Goal: Task Accomplishment & Management: Manage account settings

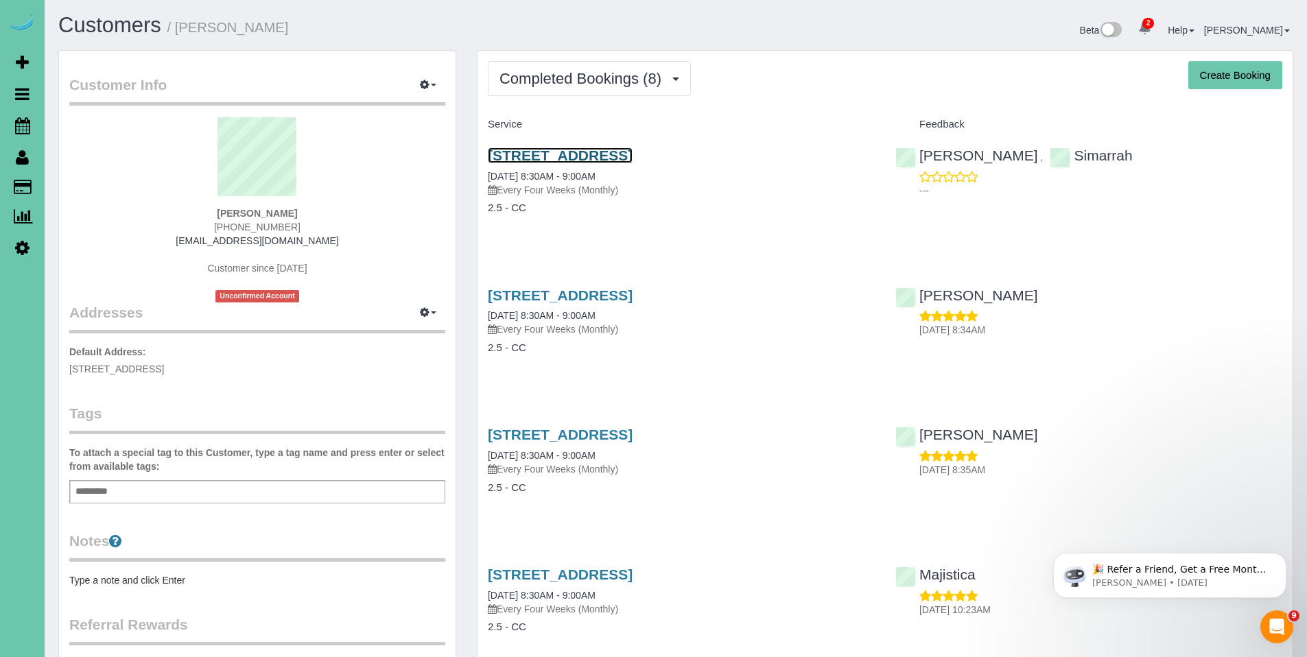
click at [629, 161] on link "5129 N 103 St, Omaha, NE 68134" at bounding box center [560, 156] width 145 height 16
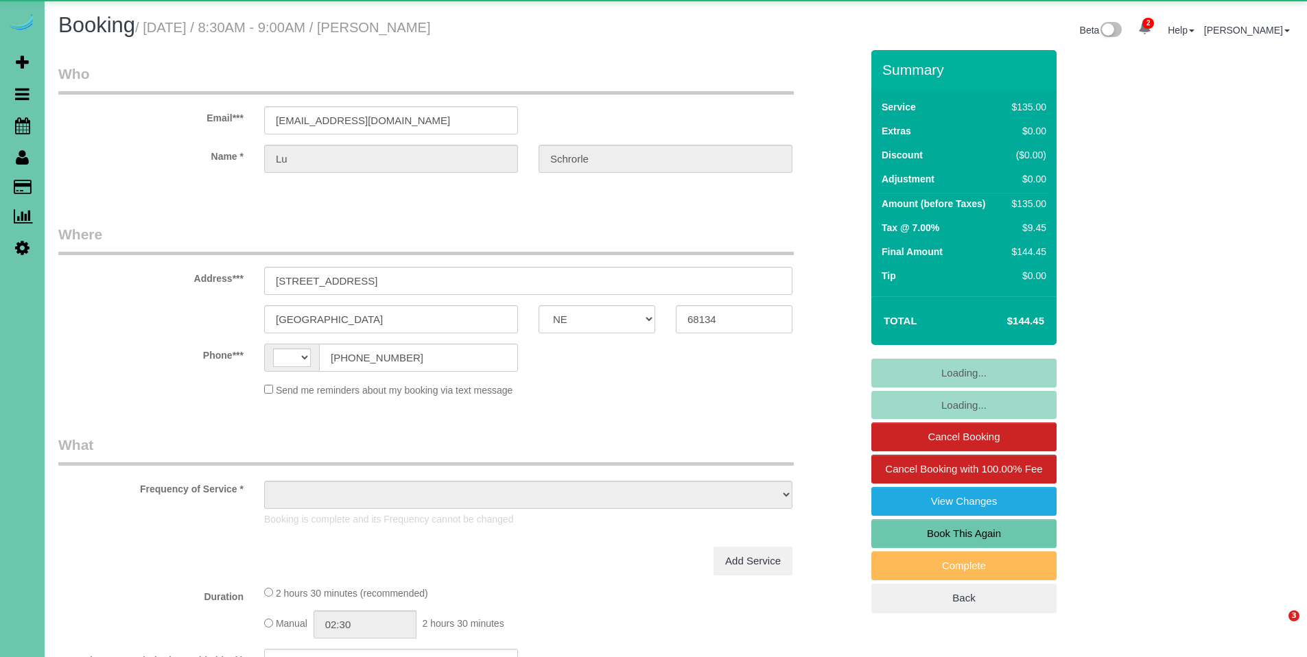
select select "NE"
select select "string:US"
select select "object:864"
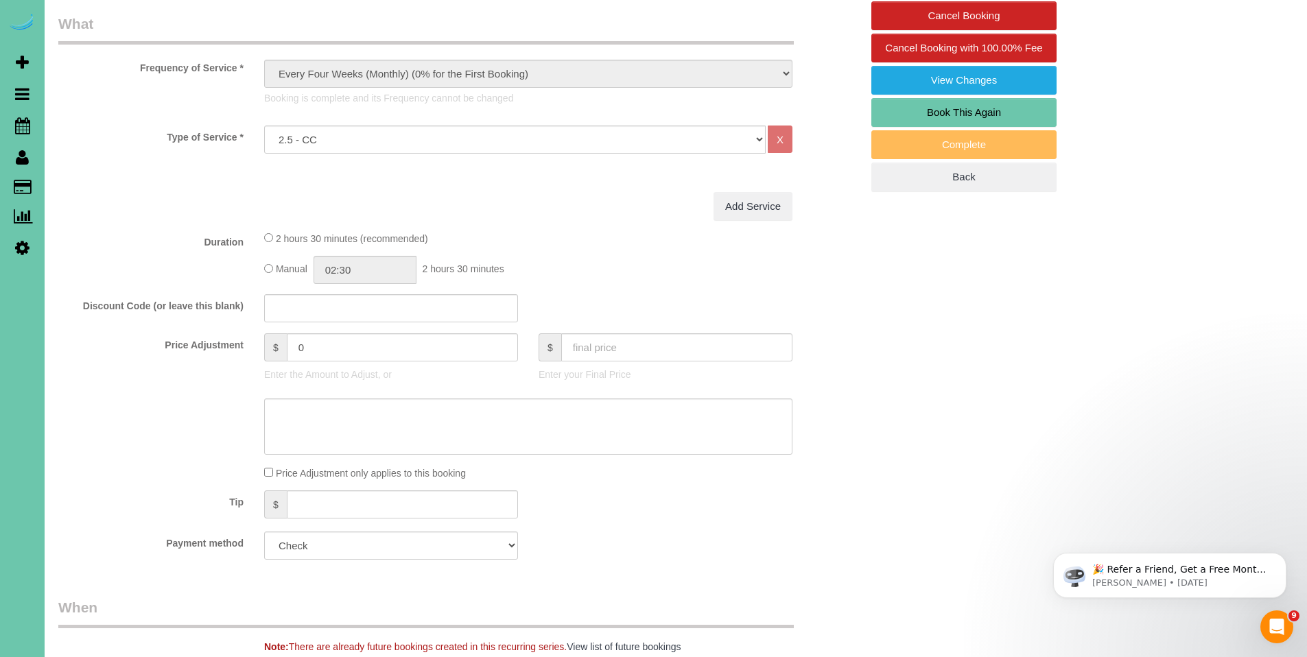
scroll to position [423, 0]
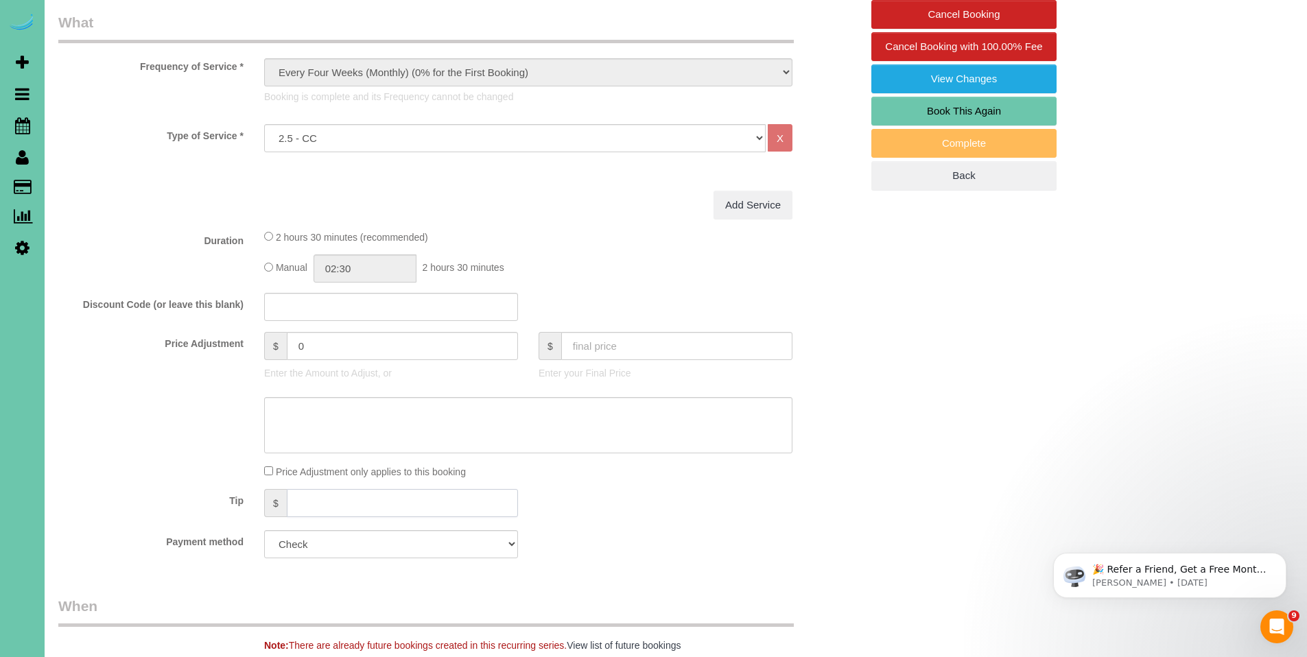
click at [335, 499] on input "text" at bounding box center [402, 503] width 231 height 28
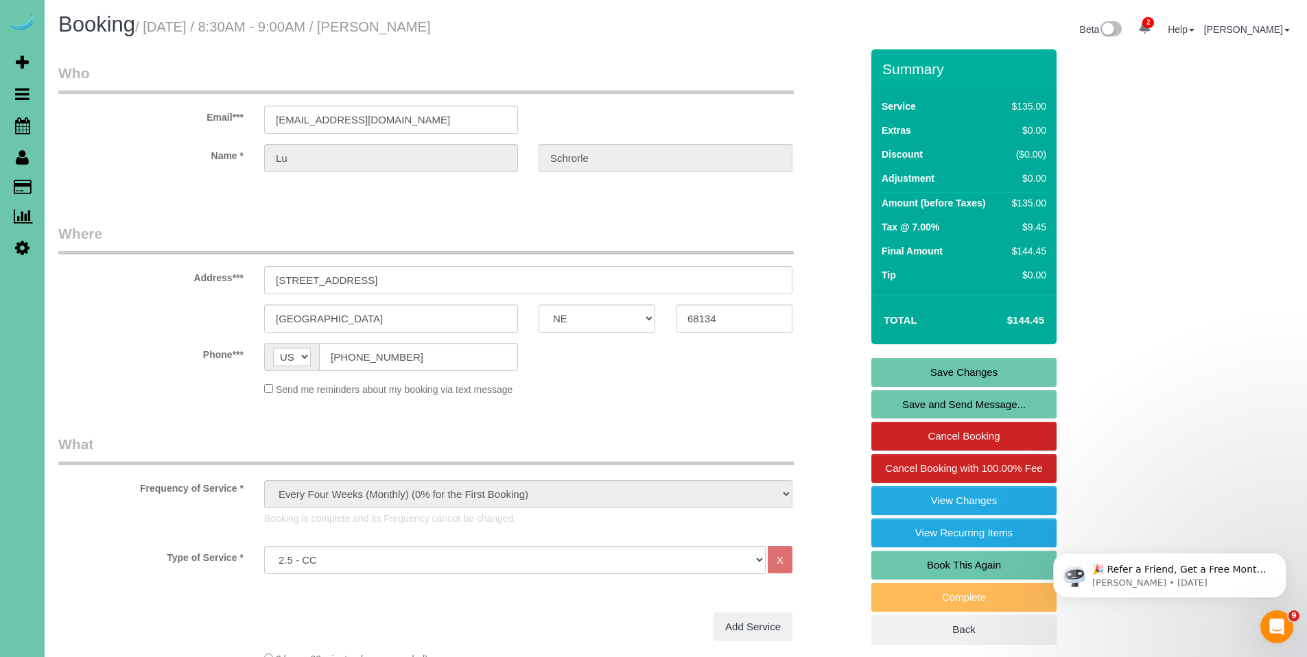
scroll to position [0, 0]
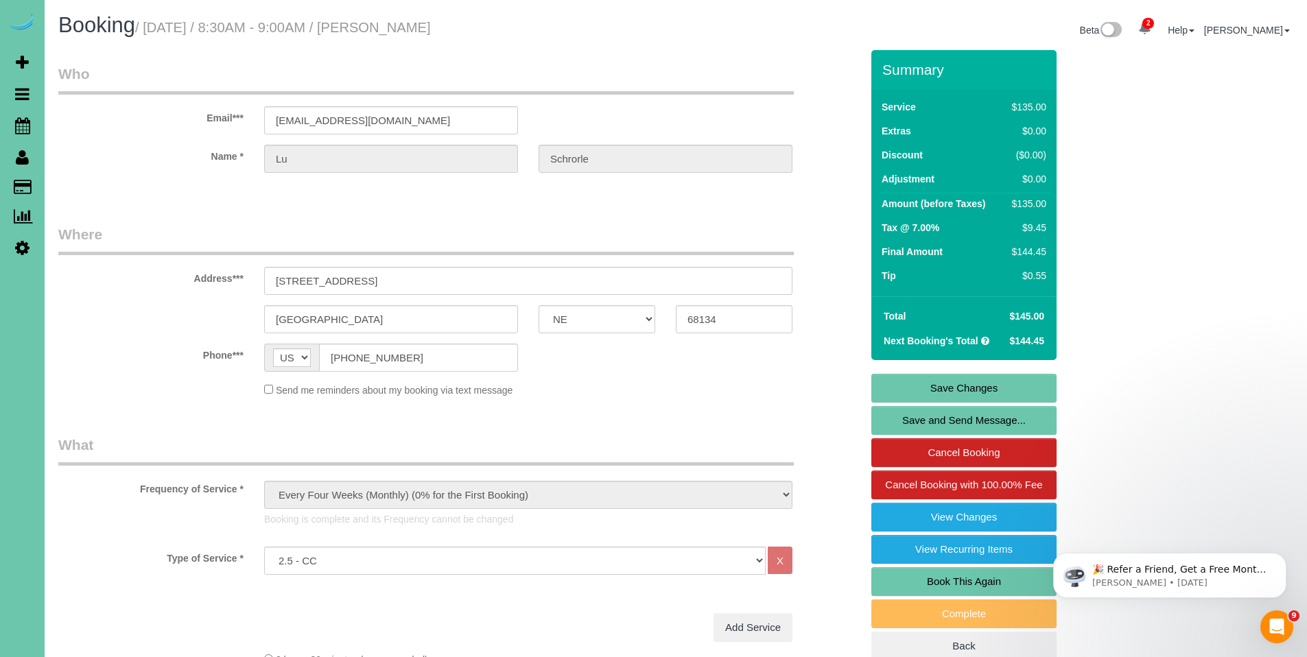
click at [970, 384] on link "Save Changes" at bounding box center [963, 388] width 185 height 29
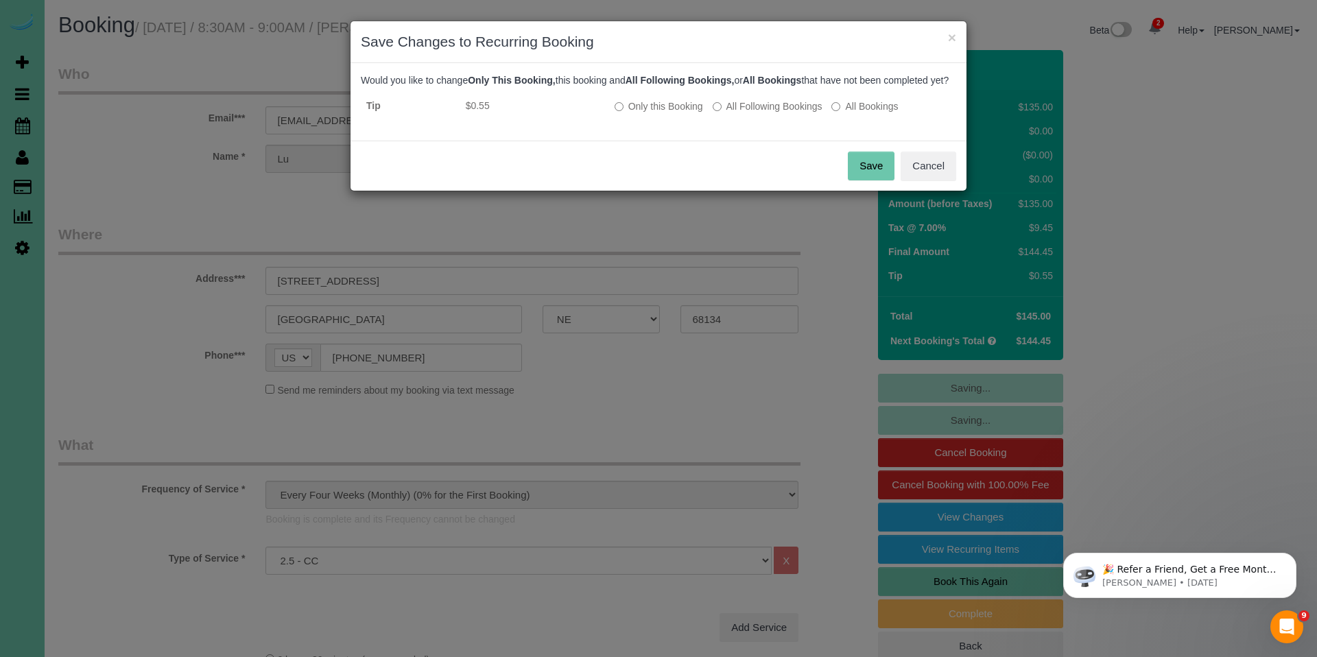
click at [884, 180] on button "Save" at bounding box center [871, 166] width 47 height 29
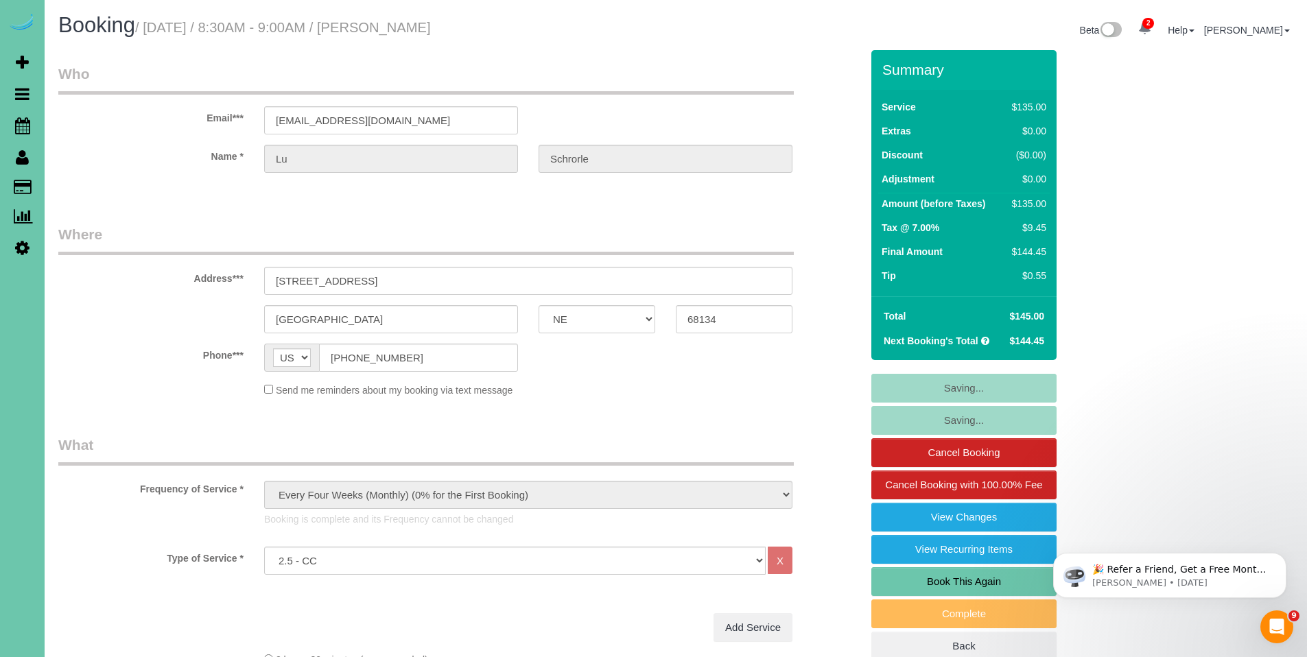
type input "0.55"
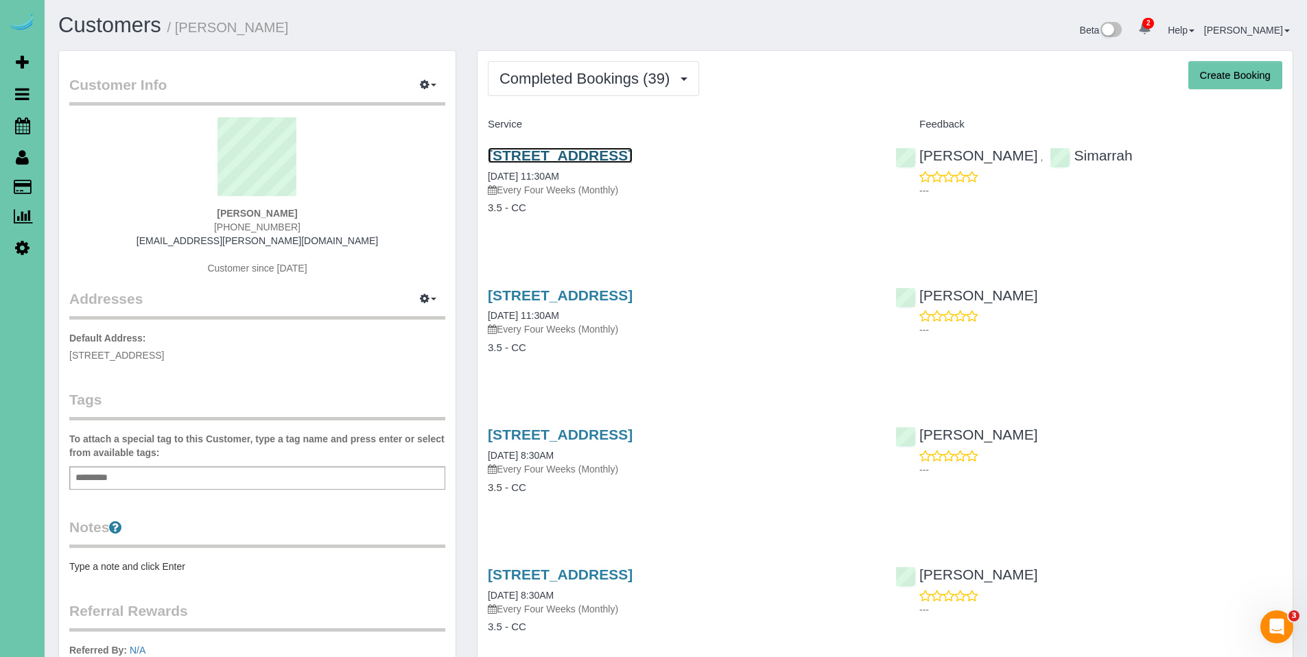
click at [569, 158] on link "673 N 148th Street, Omaha, NE 68154" at bounding box center [560, 156] width 145 height 16
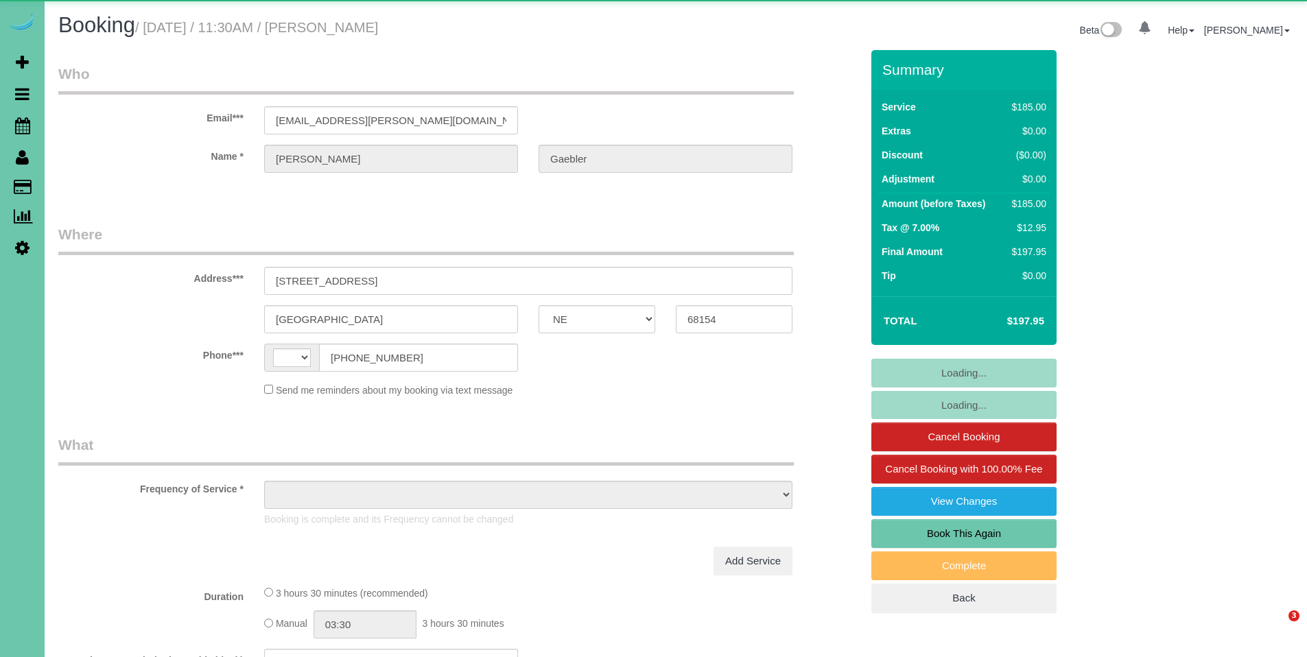
select select "NE"
select select "string:US"
select select "object:653"
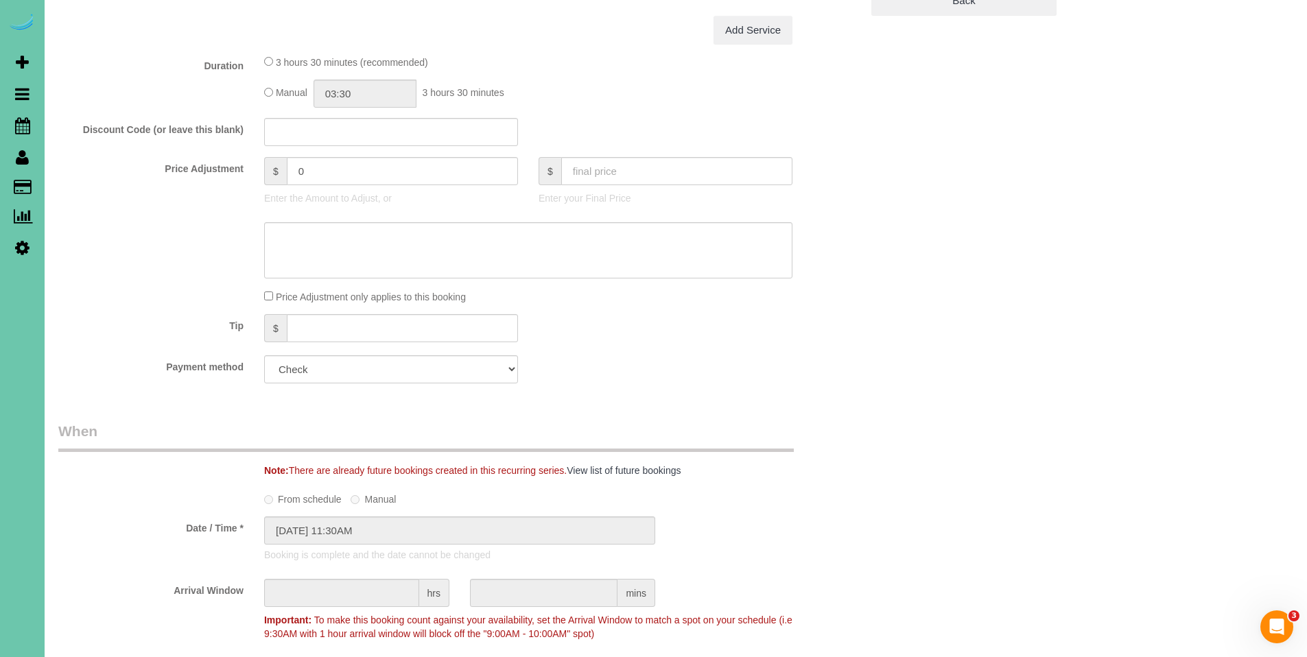
scroll to position [620, 0]
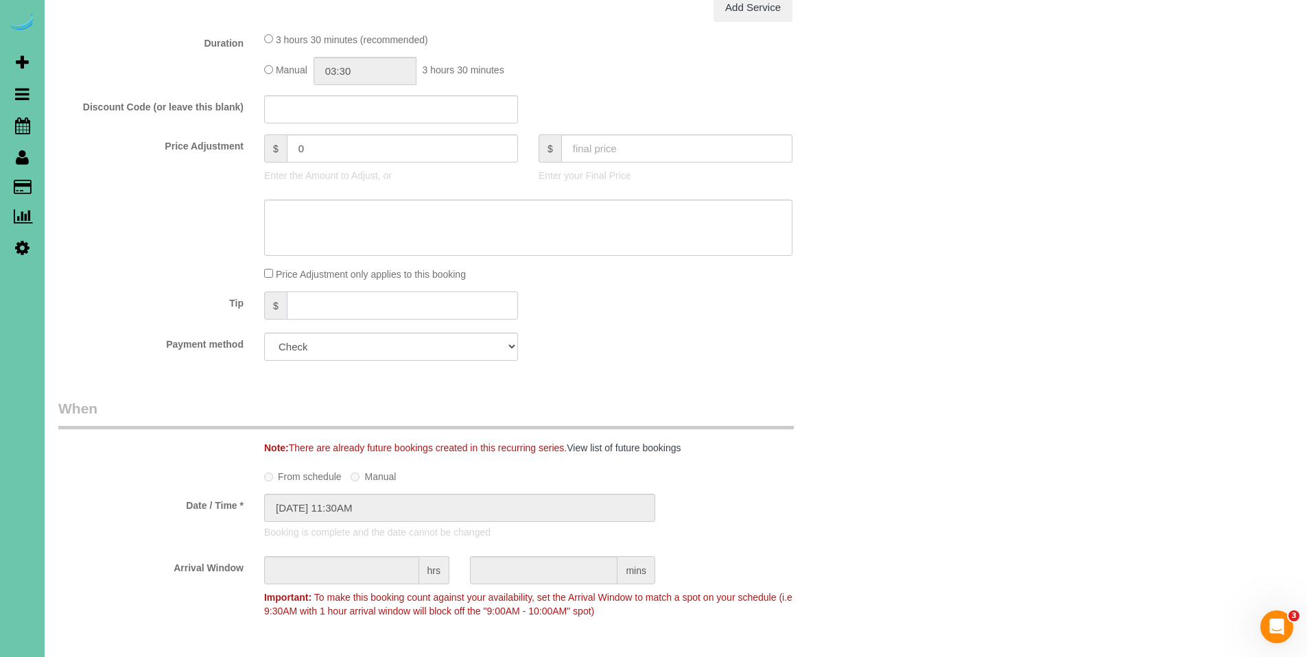
click at [349, 302] on input "text" at bounding box center [402, 306] width 231 height 28
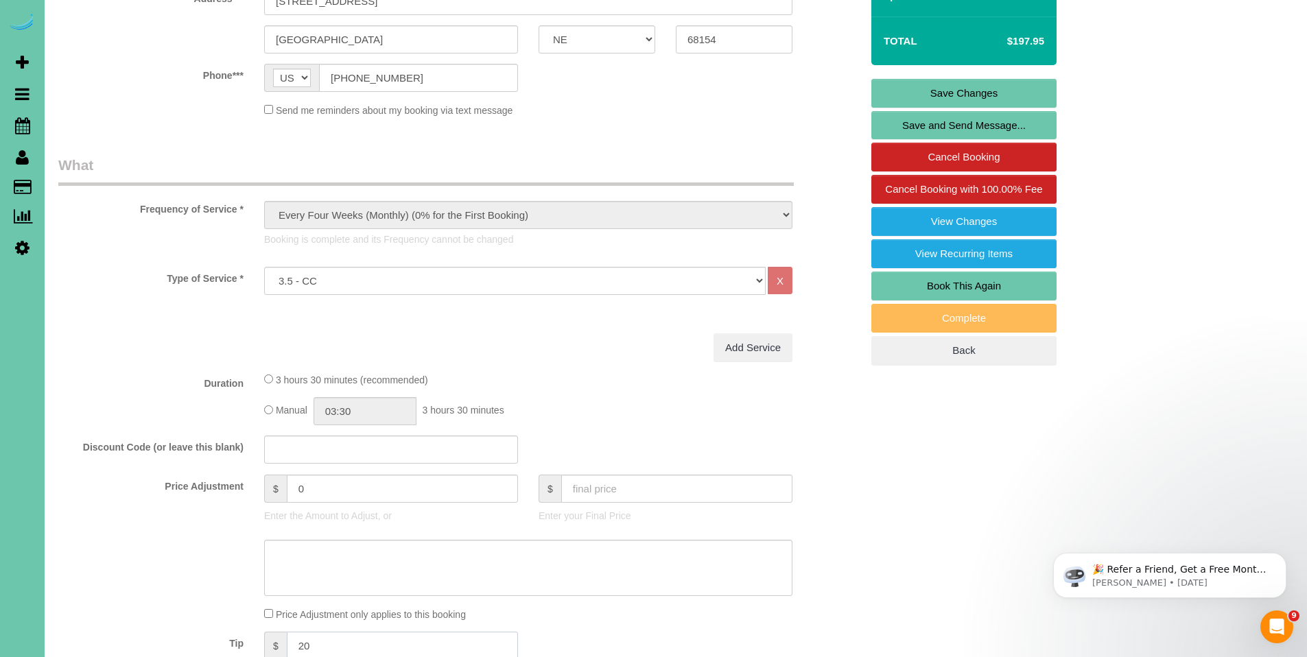
scroll to position [0, 0]
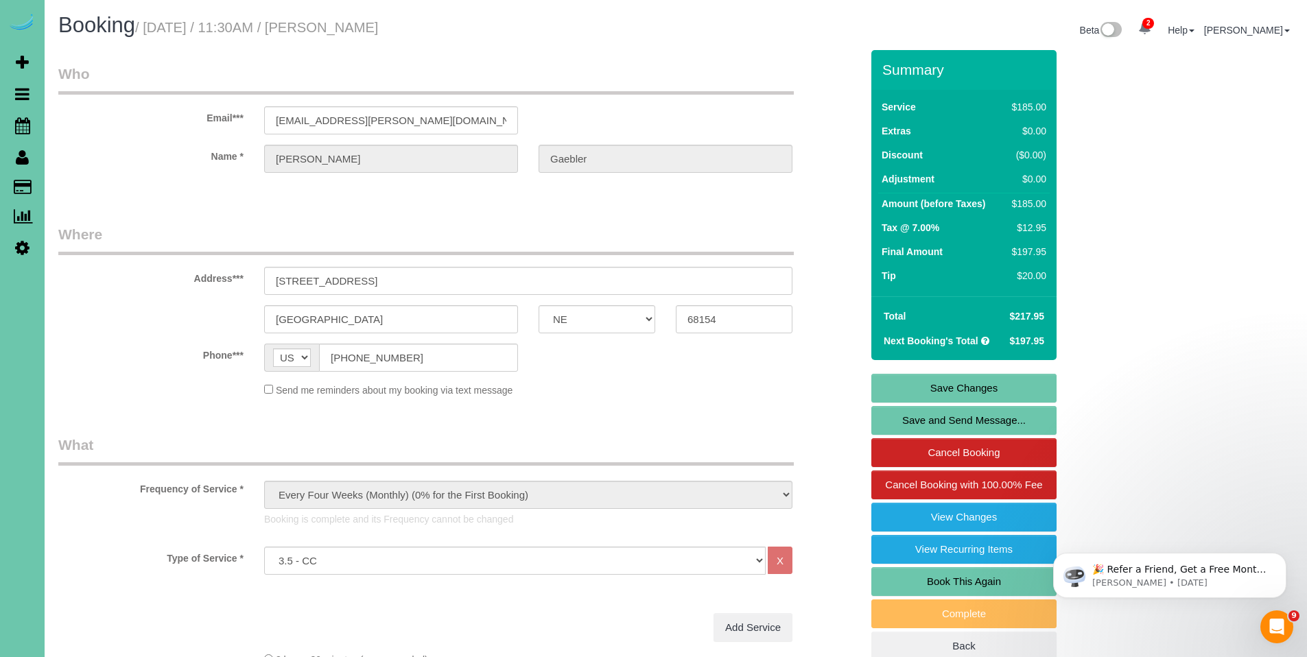
type input "20"
click at [968, 386] on link "Save Changes" at bounding box center [963, 388] width 185 height 29
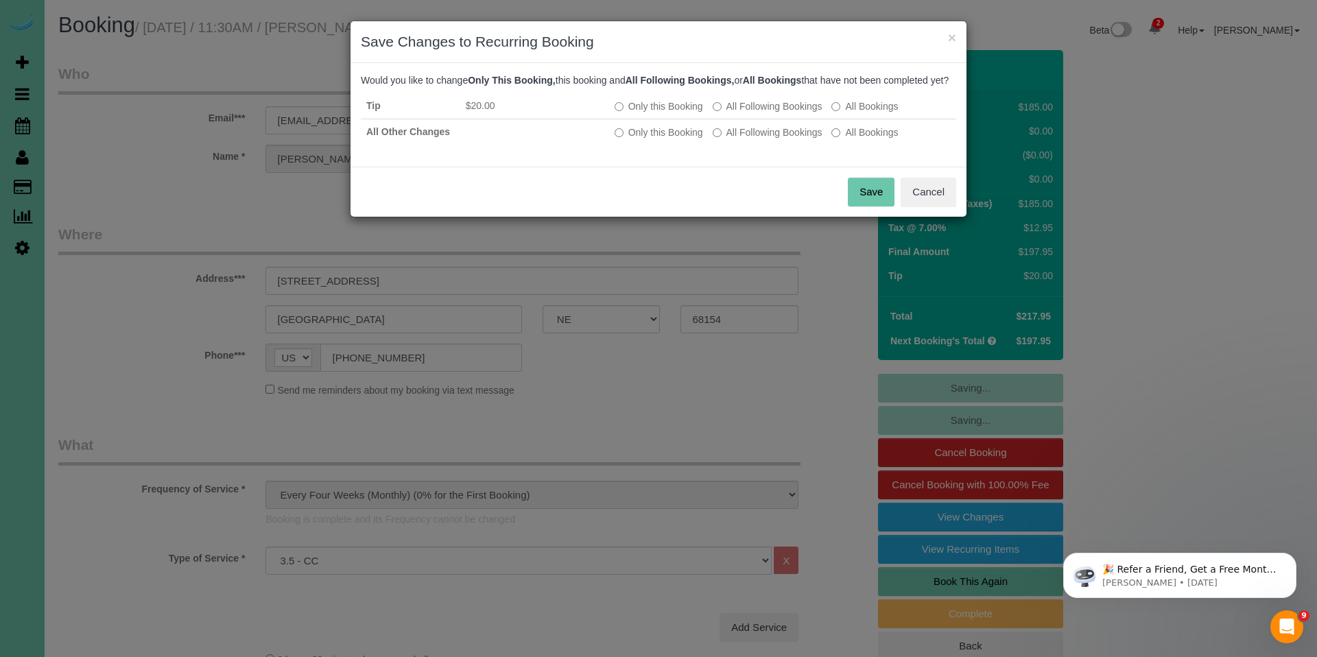
click at [875, 202] on button "Save" at bounding box center [871, 192] width 47 height 29
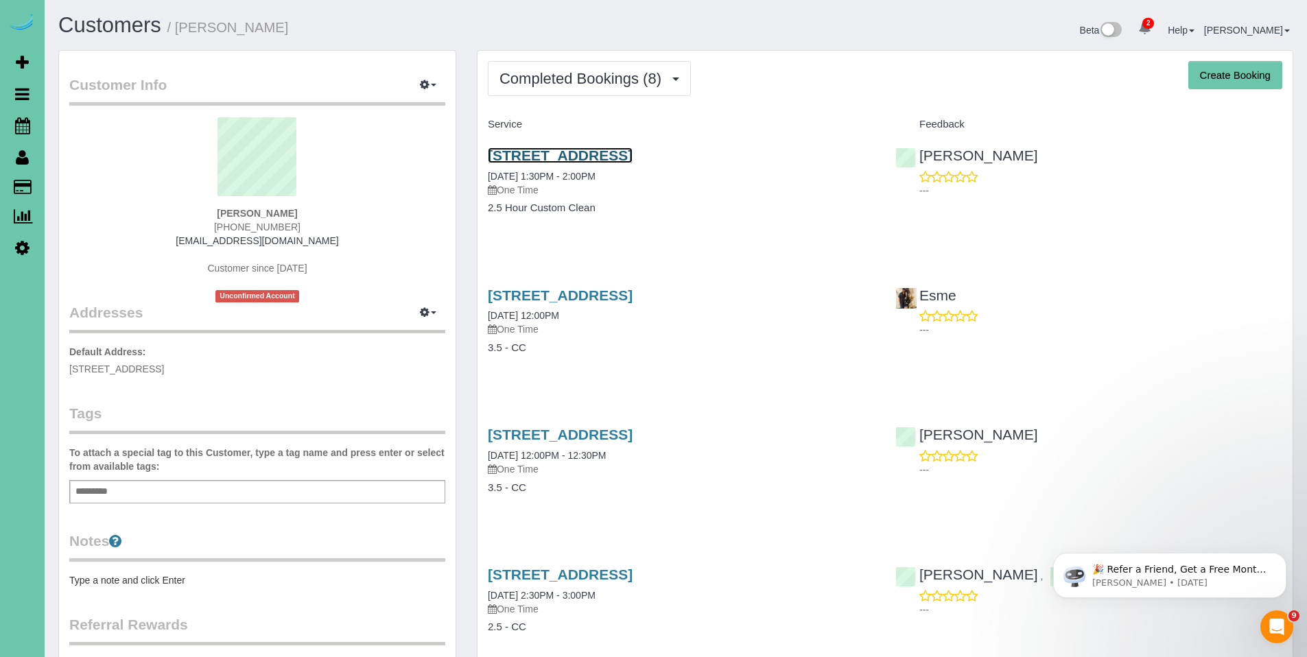
click at [595, 154] on link "[STREET_ADDRESS]" at bounding box center [560, 156] width 145 height 16
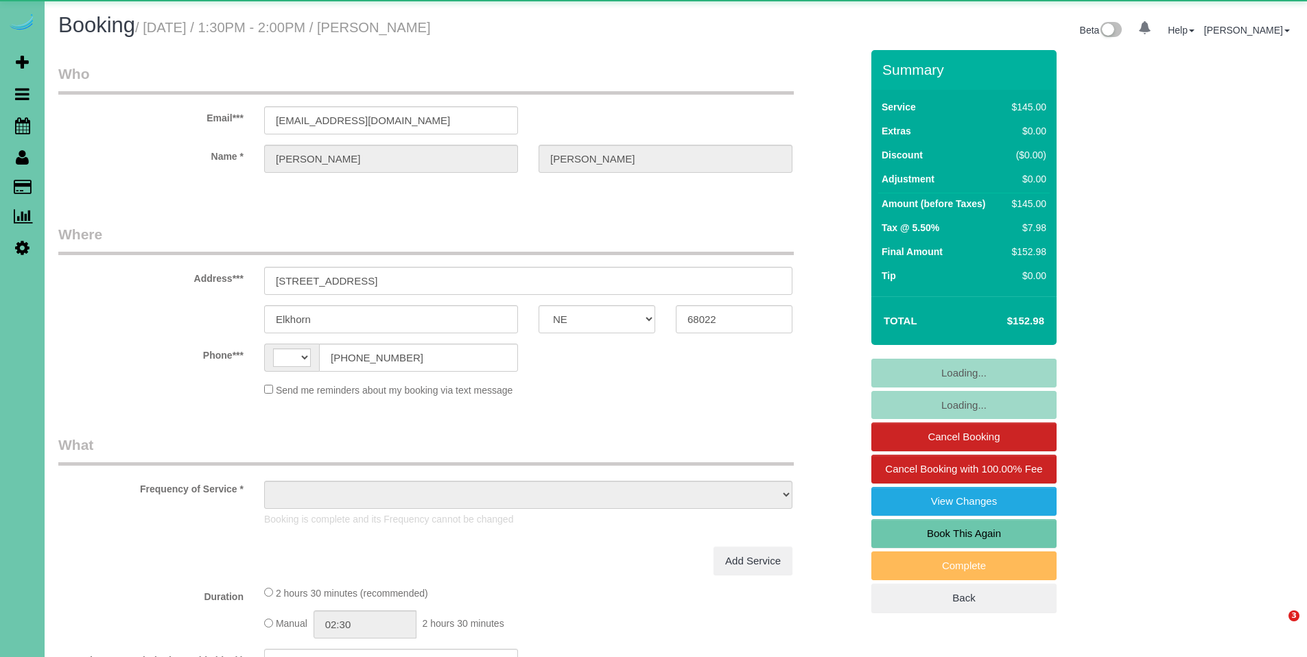
select select "NE"
select select "string:[GEOGRAPHIC_DATA]"
select select "object:912"
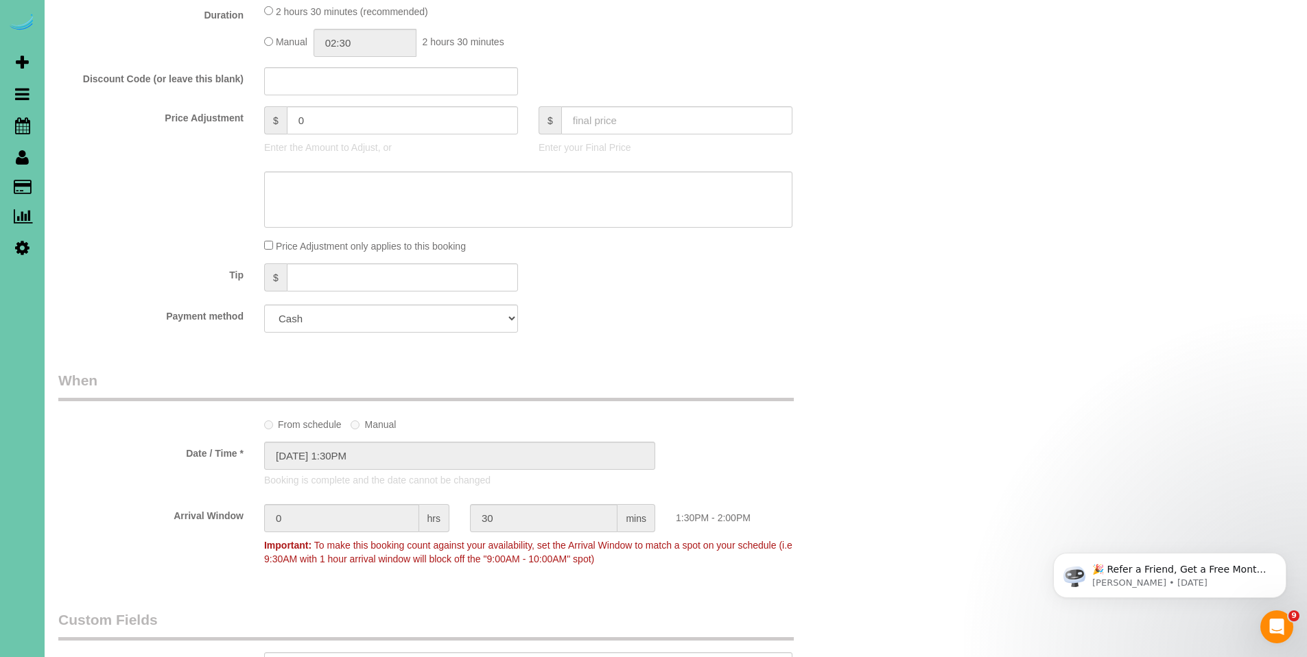
scroll to position [488, 0]
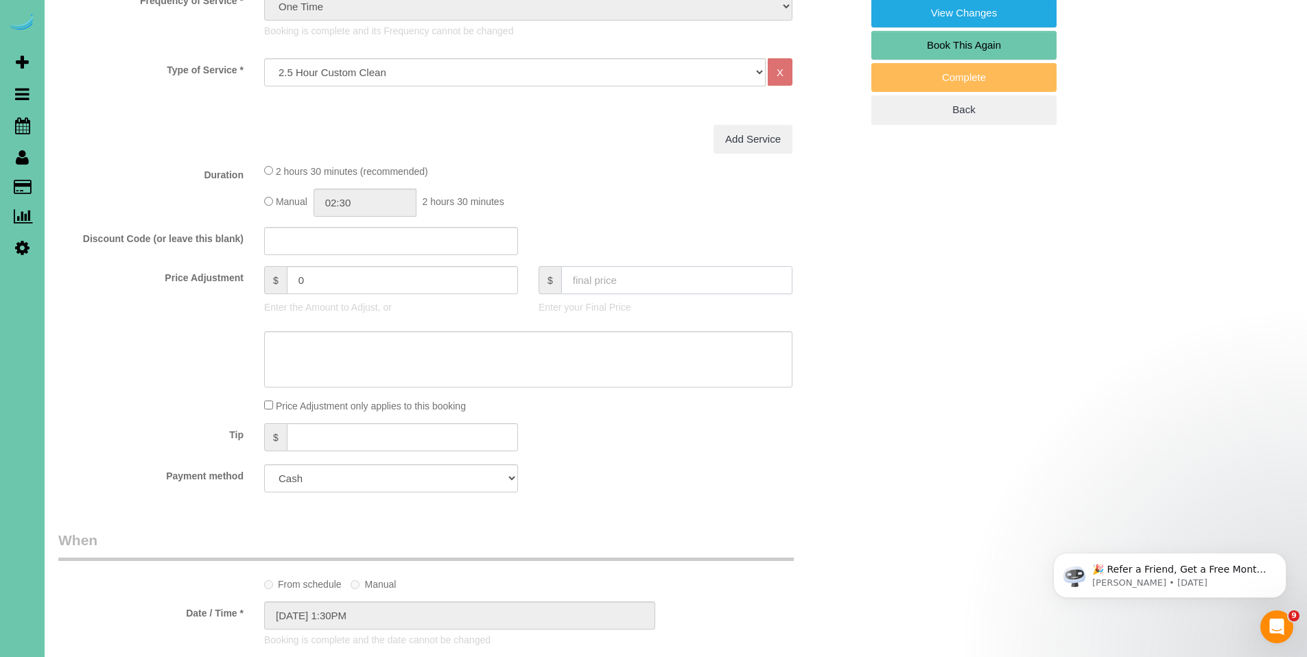
click at [570, 280] on input "text" at bounding box center [676, 280] width 231 height 28
type input "152"
type input "-0.92"
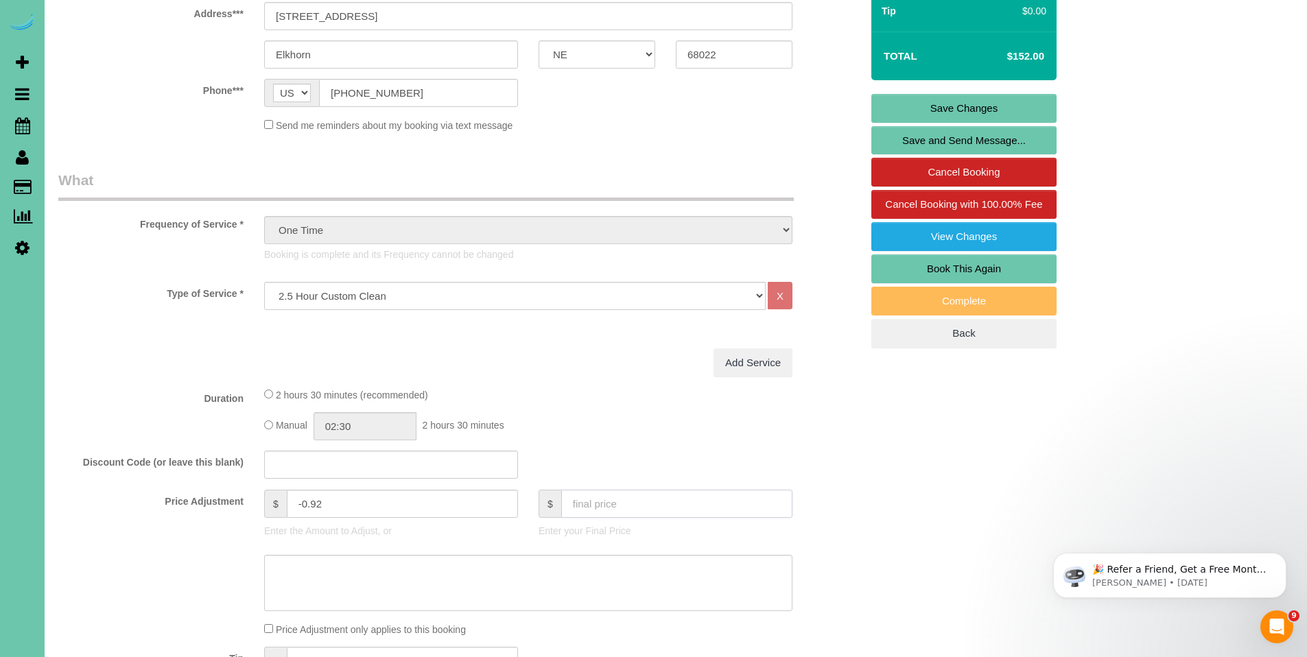
scroll to position [158, 0]
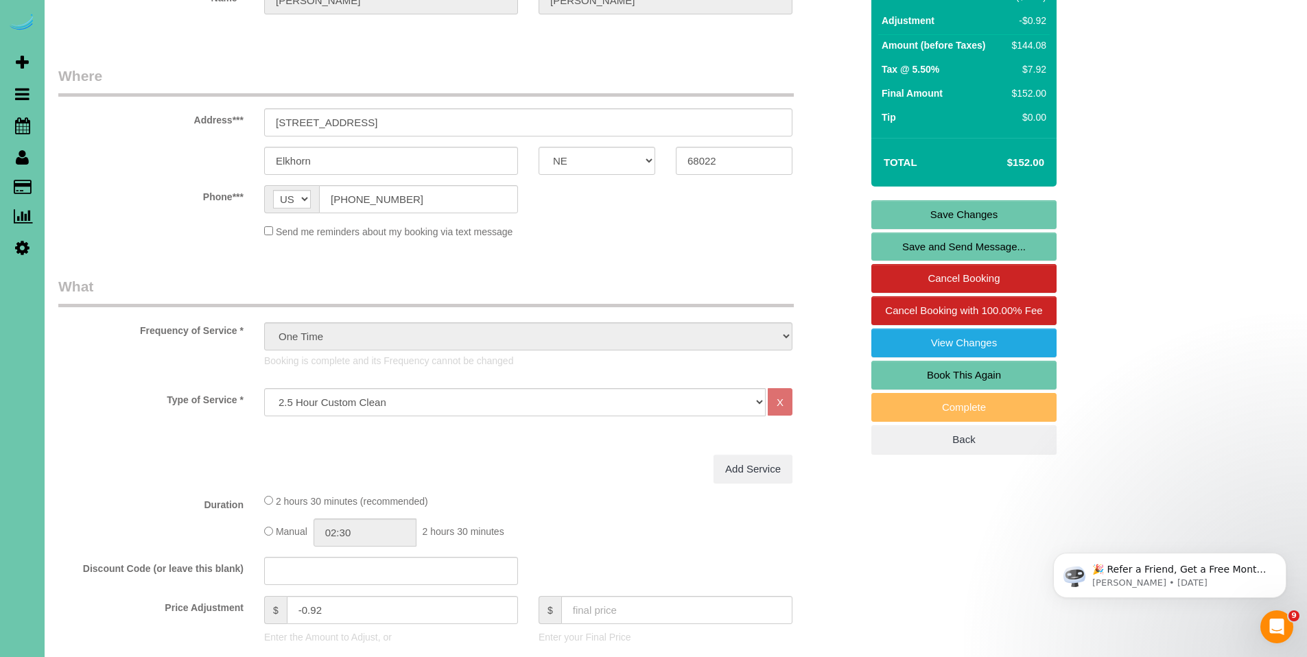
click at [970, 211] on link "Save Changes" at bounding box center [963, 214] width 185 height 29
